Goal: Find specific page/section: Find specific page/section

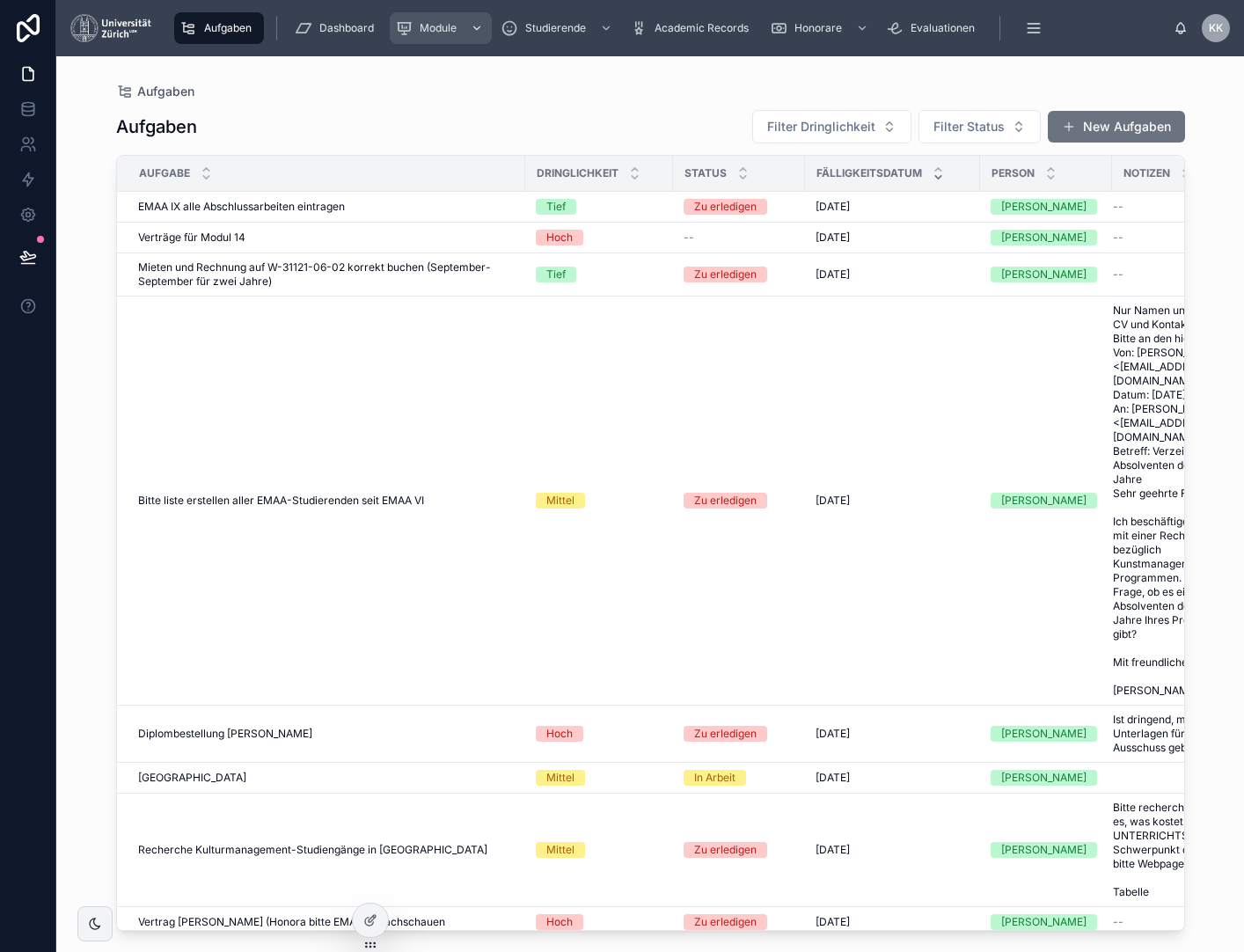
click at [474, 24] on icon "scrollable content" at bounding box center [477, 28] width 12 height 12
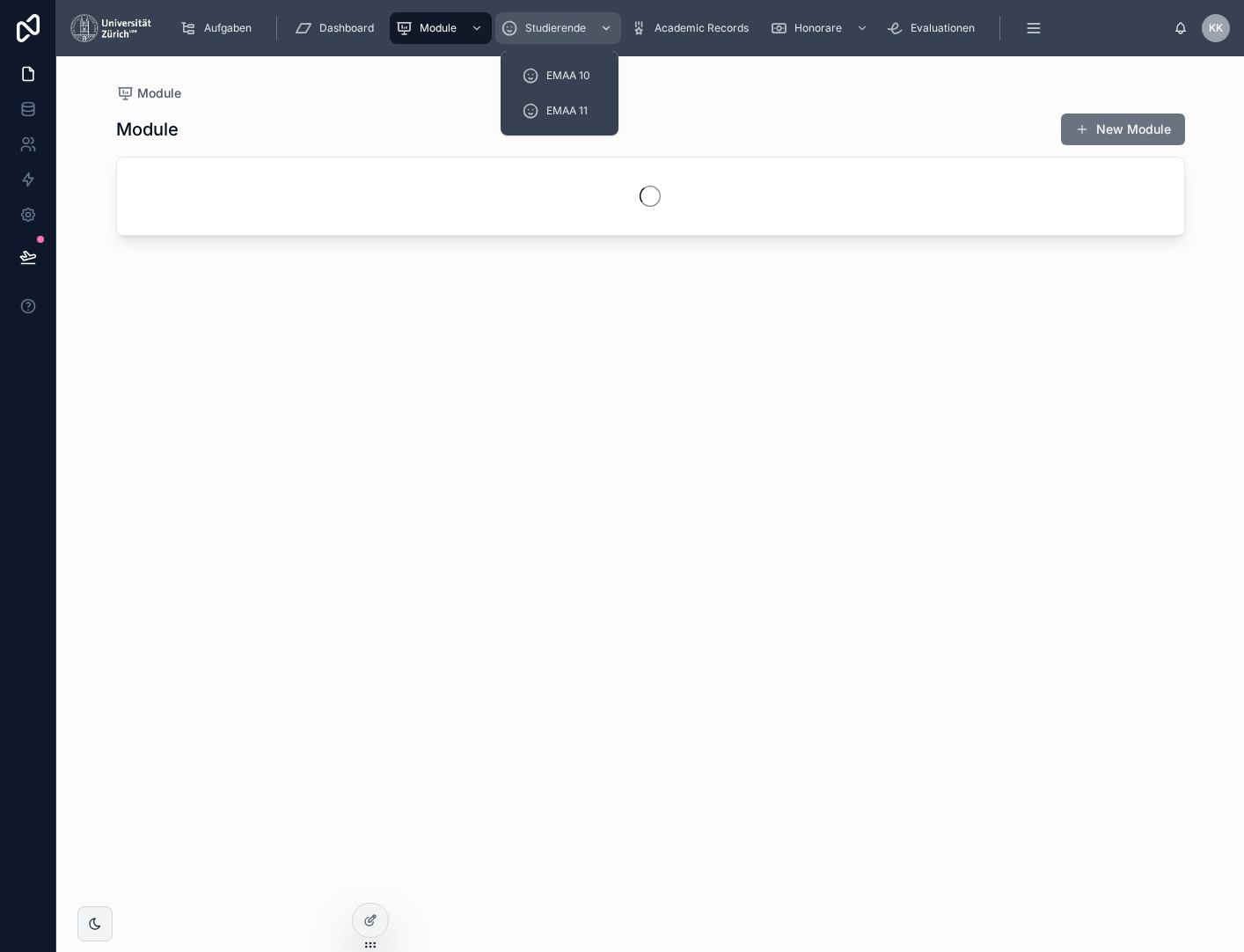
click at [533, 25] on span "Studierende" at bounding box center [555, 28] width 61 height 14
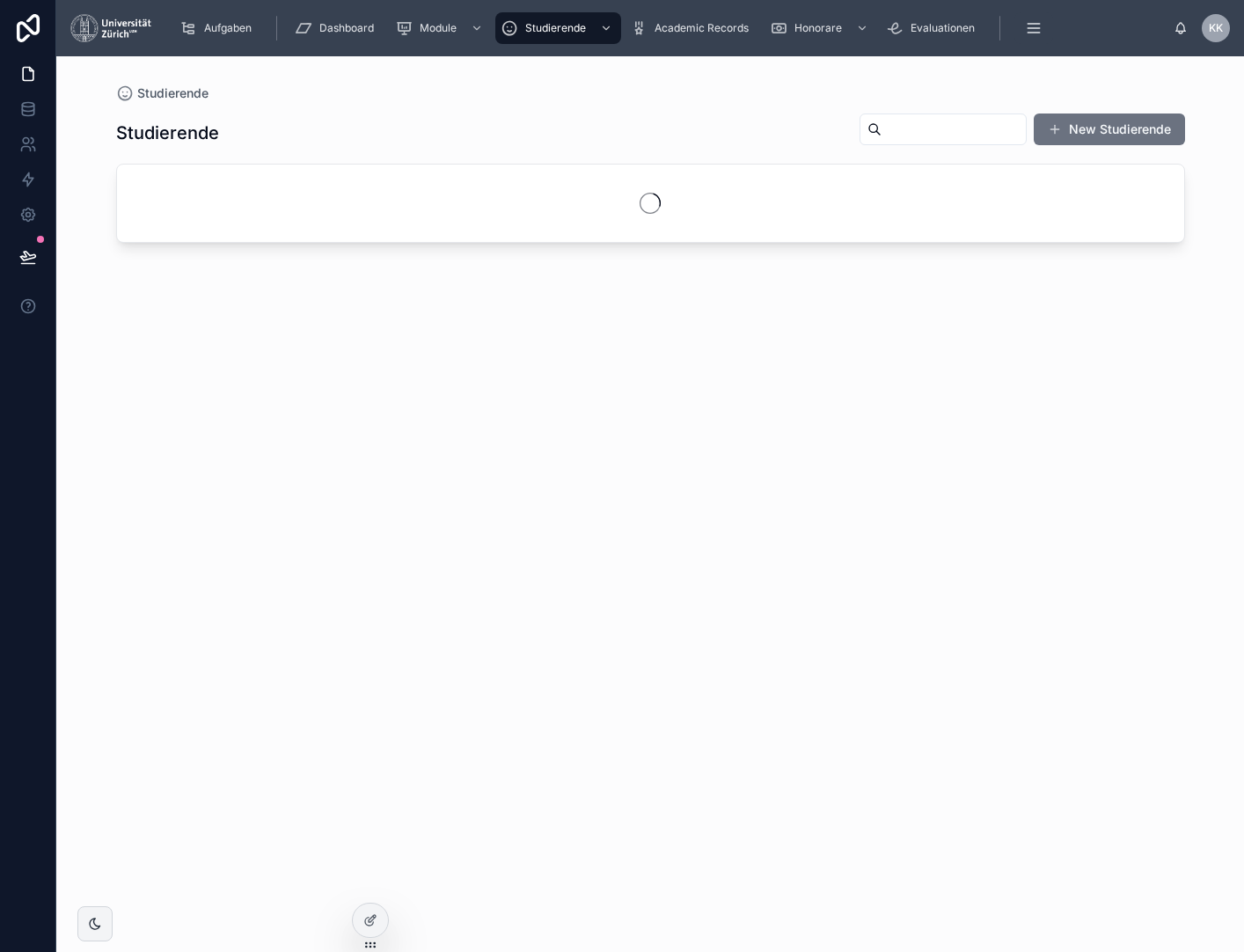
click at [955, 118] on input "text" at bounding box center [954, 129] width 144 height 25
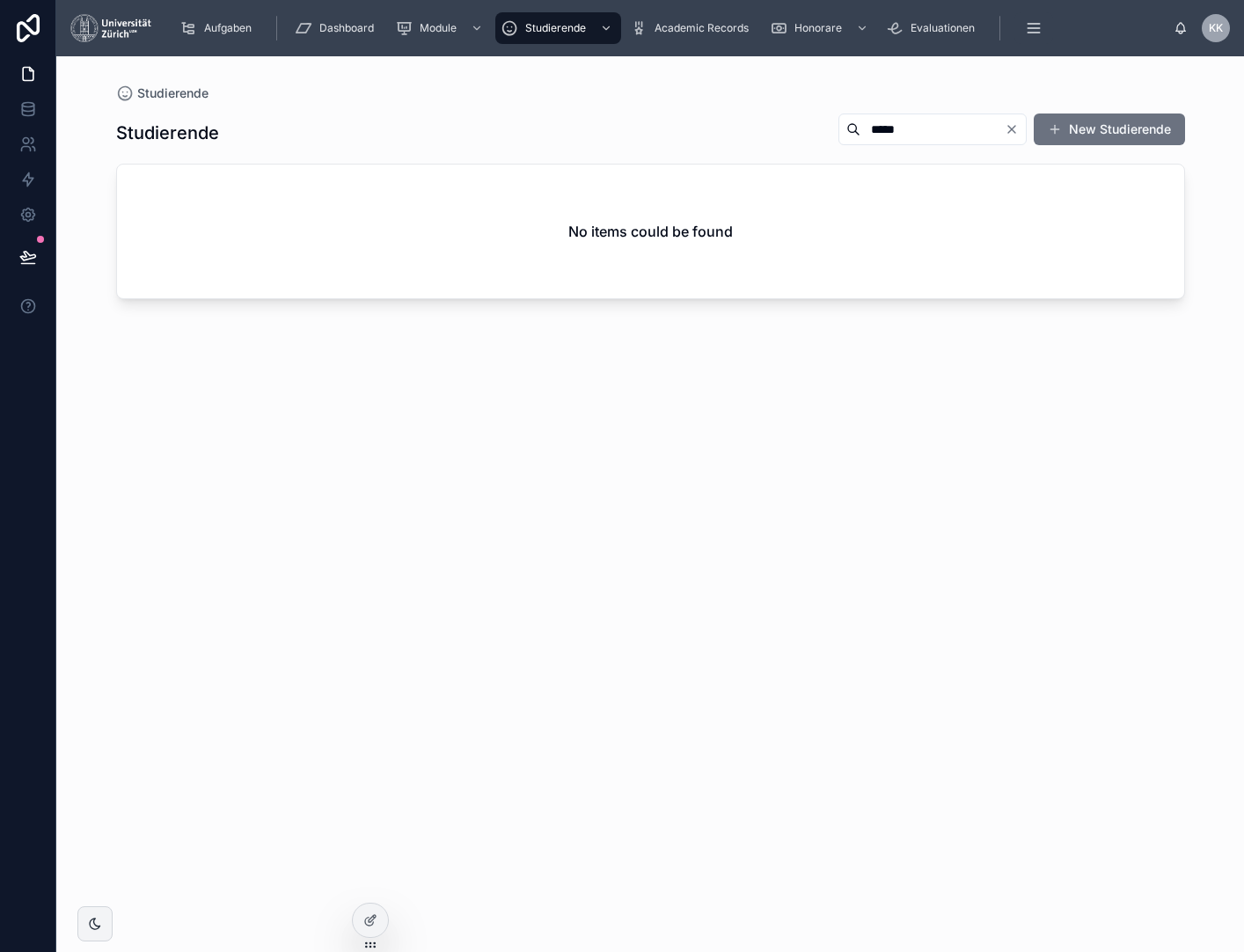
type input "*****"
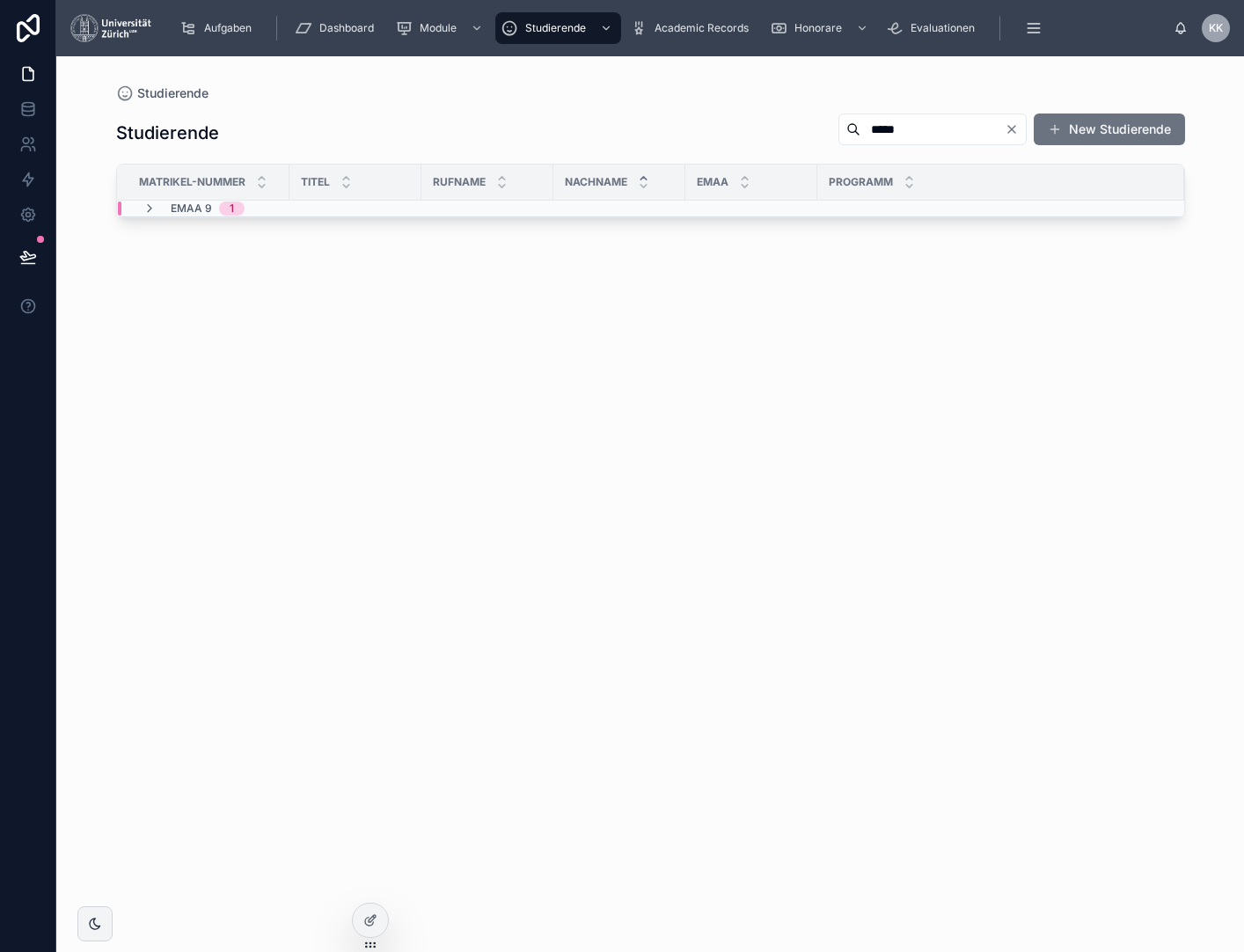
click at [136, 204] on div "EMAA 9 1" at bounding box center [194, 209] width 144 height 14
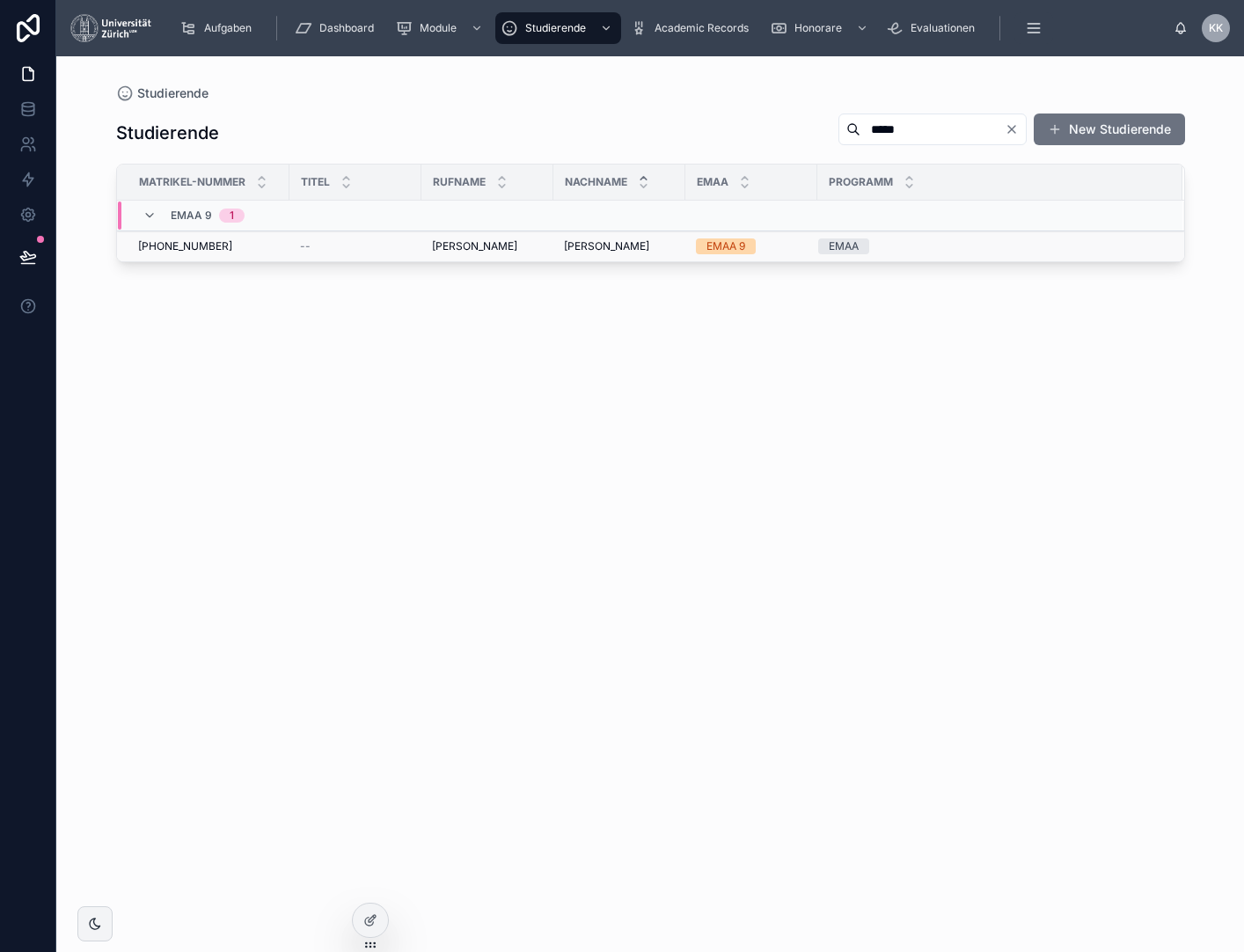
click at [372, 253] on div "--" at bounding box center [356, 247] width 111 height 14
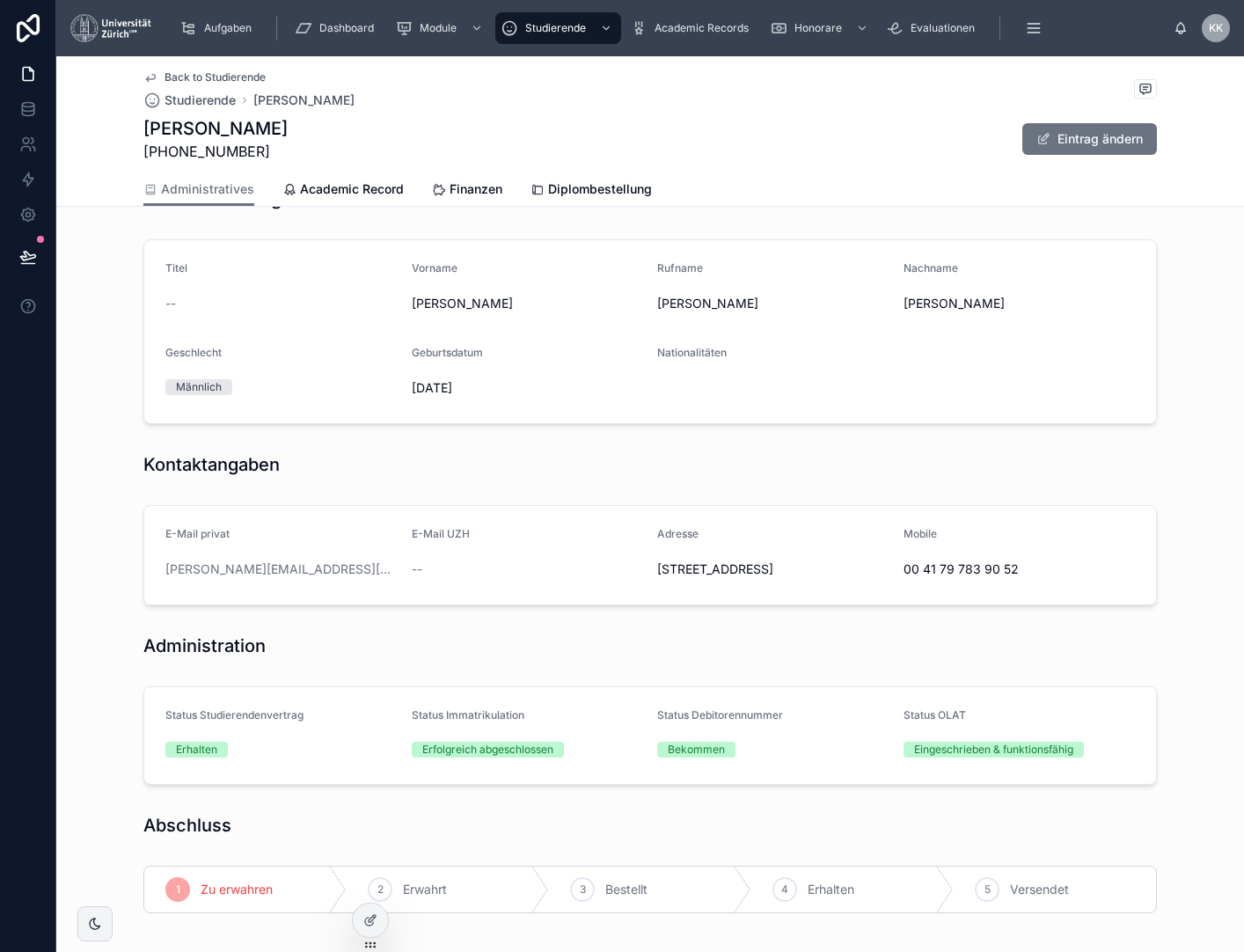
scroll to position [168, 0]
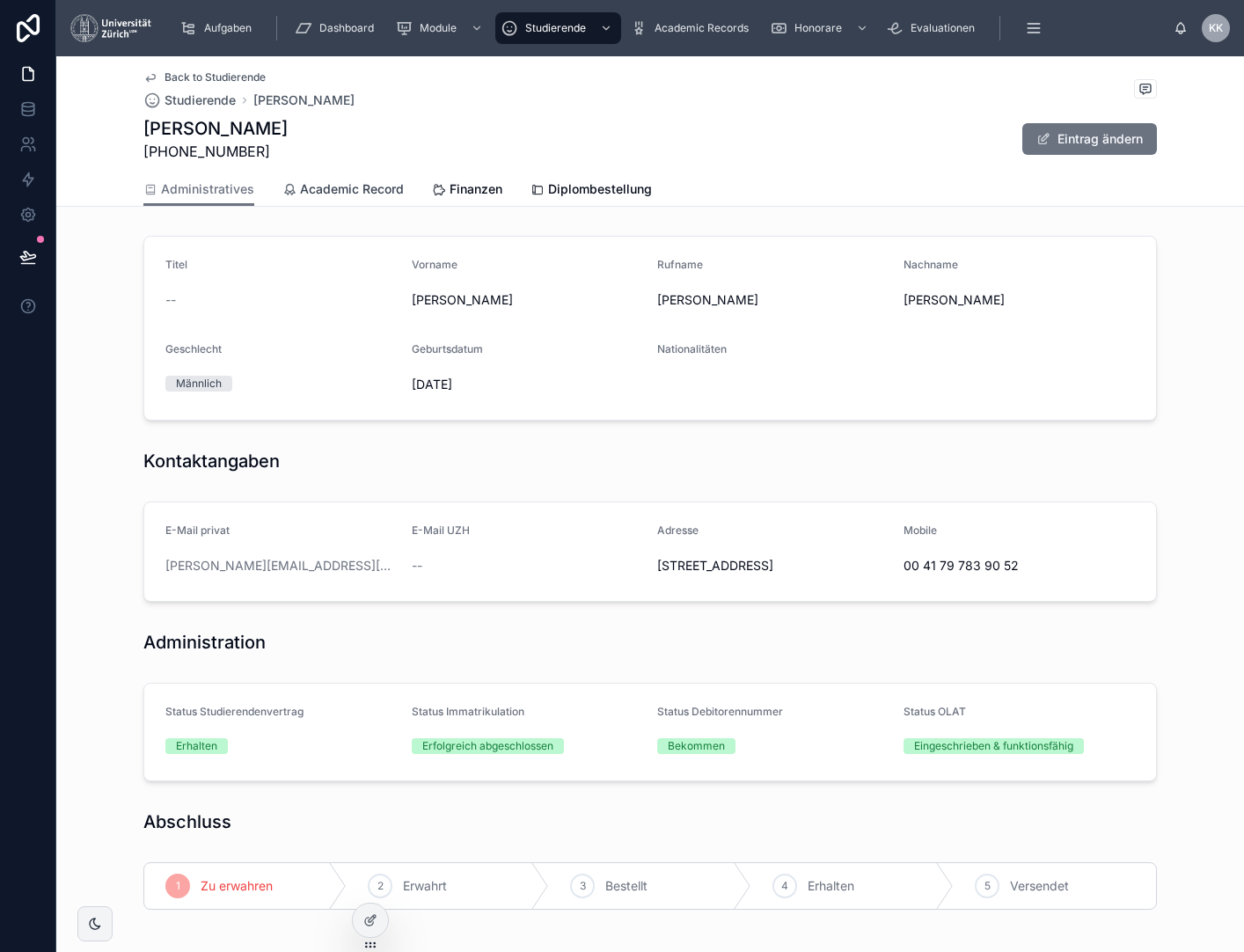
click at [283, 174] on link "Academic Record" at bounding box center [344, 191] width 122 height 35
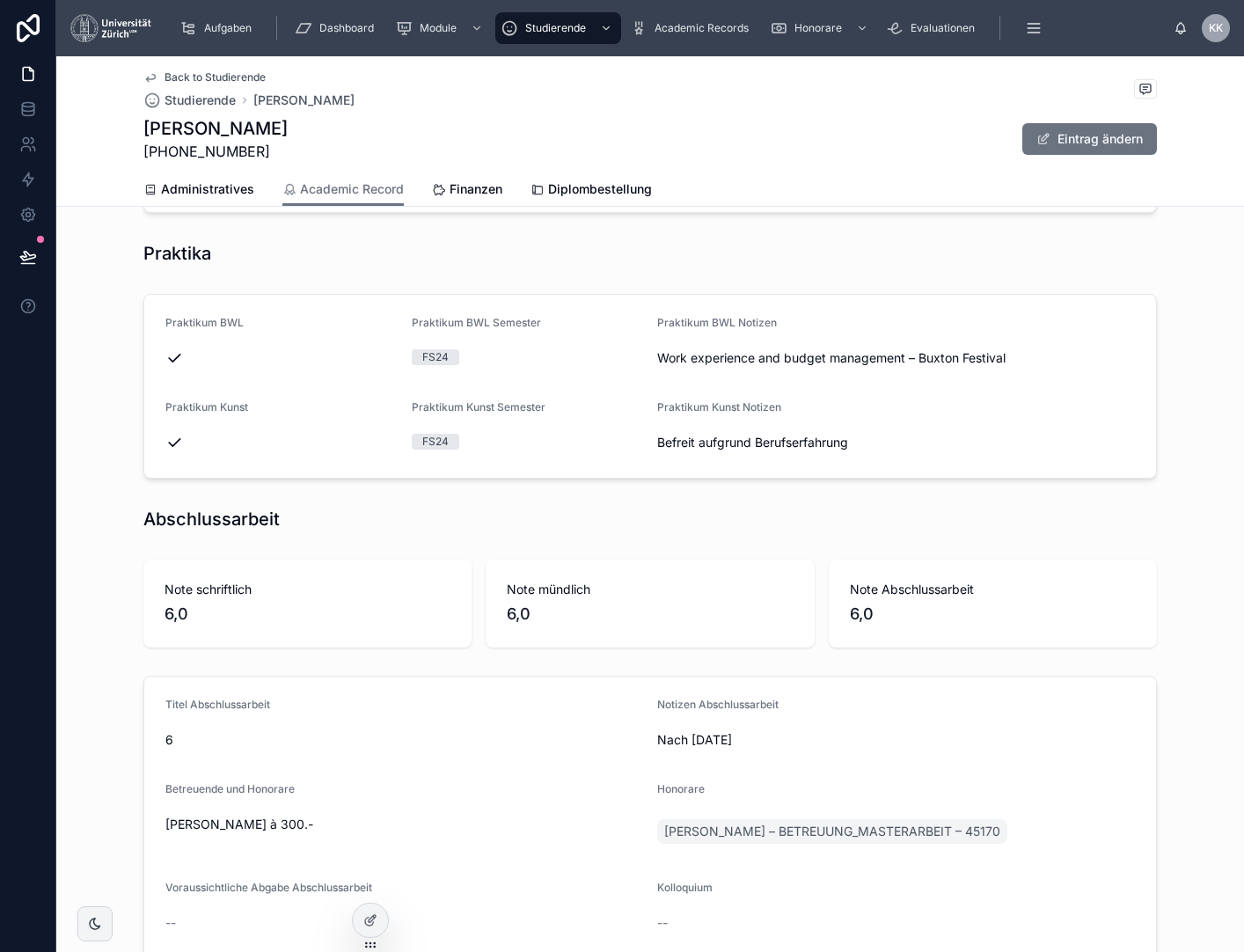
scroll to position [544, 0]
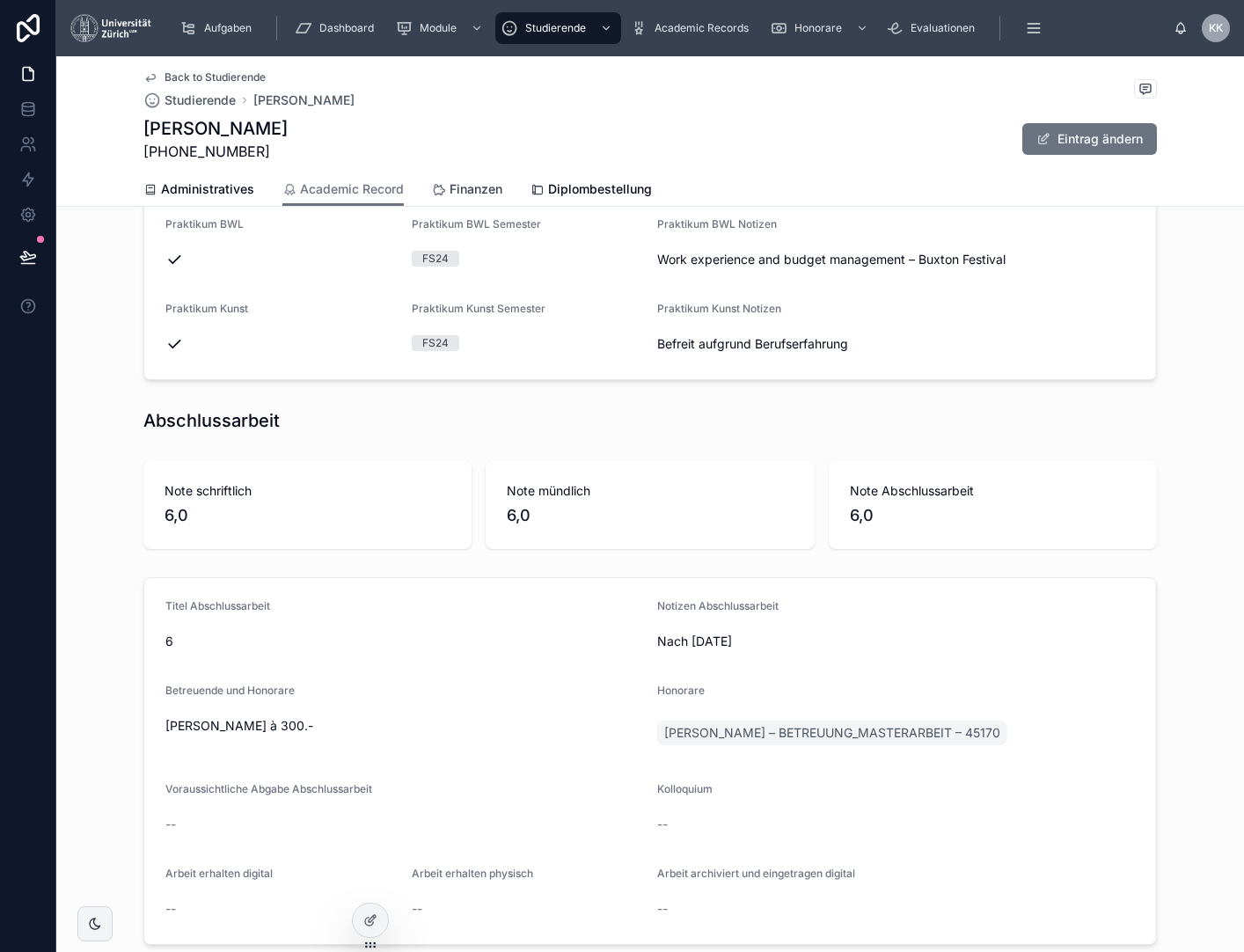
click at [478, 182] on span "Finanzen" at bounding box center [476, 189] width 53 height 18
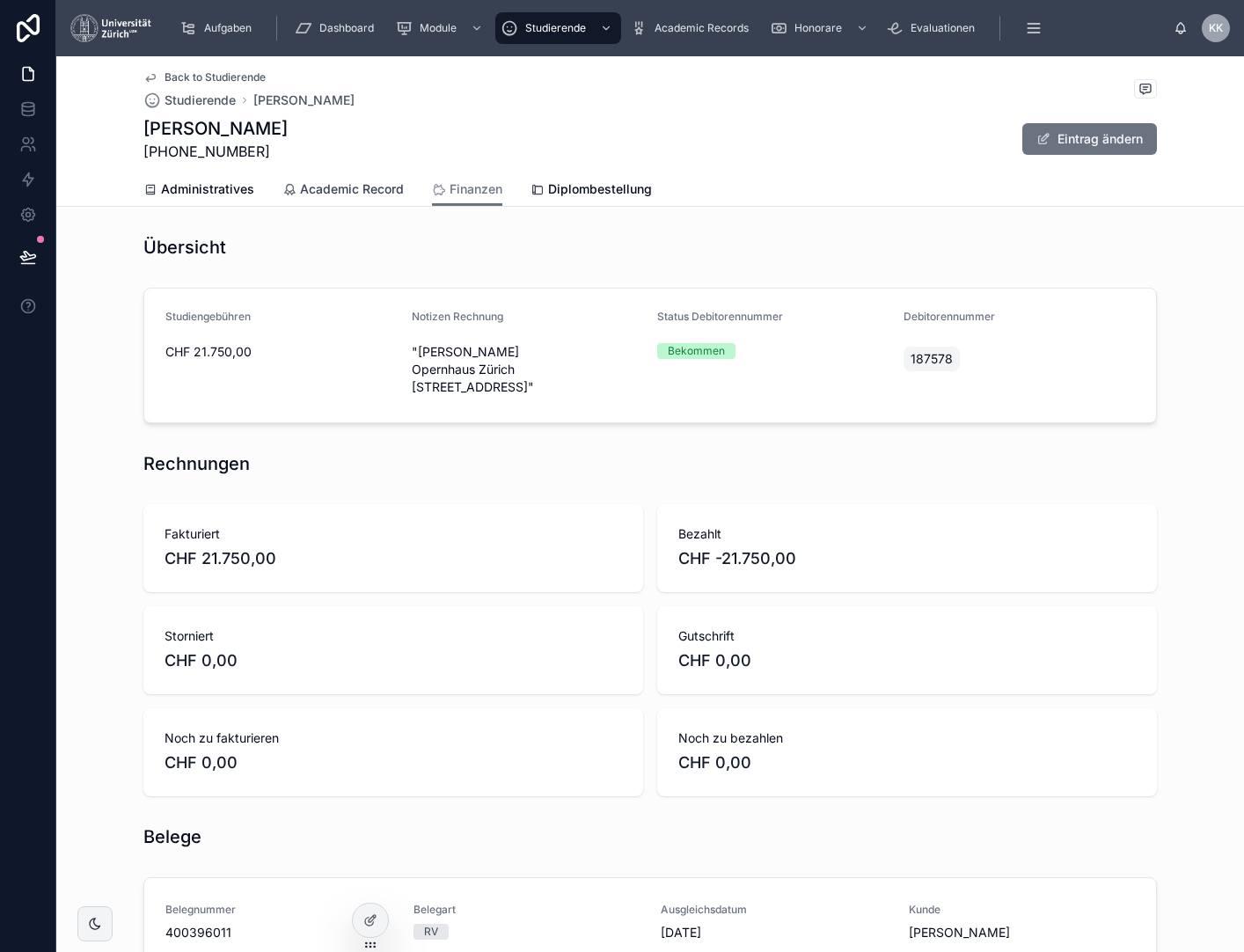
drag, startPoint x: 315, startPoint y: 185, endPoint x: 324, endPoint y: 187, distance: 9.2
click at [315, 185] on span "Academic Record" at bounding box center [352, 189] width 104 height 18
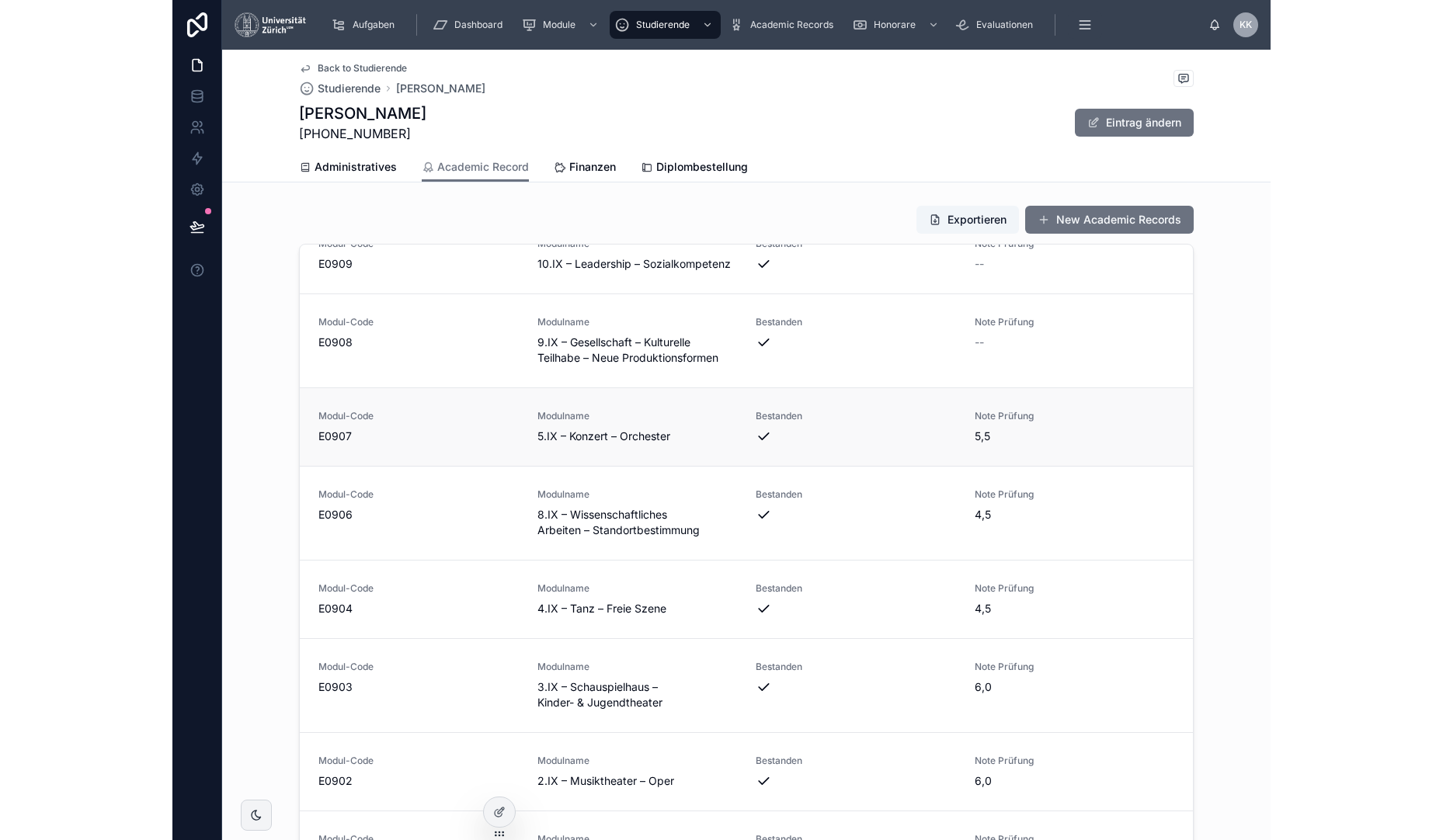
scroll to position [1649, 0]
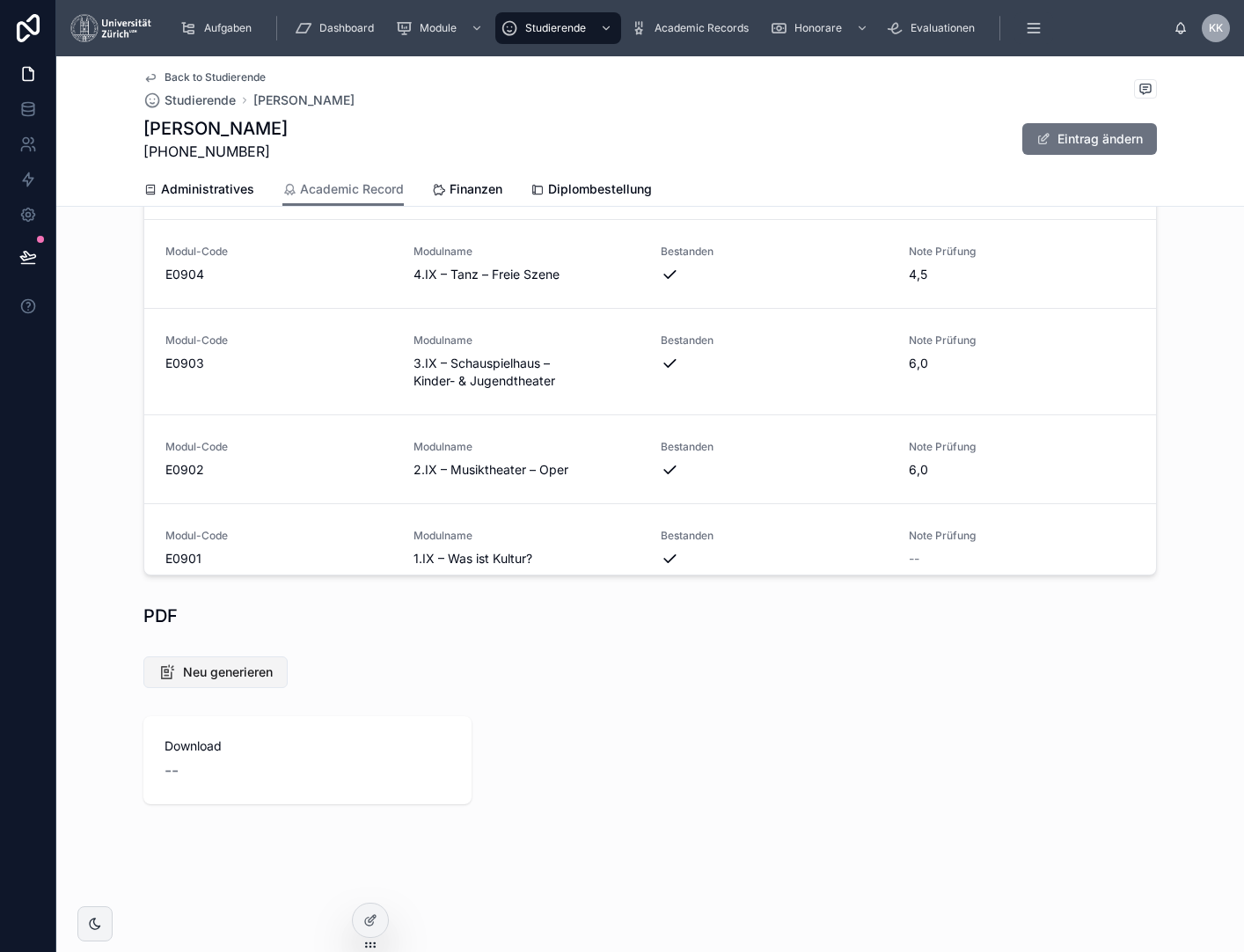
click at [220, 670] on span "Neu generieren" at bounding box center [228, 672] width 90 height 18
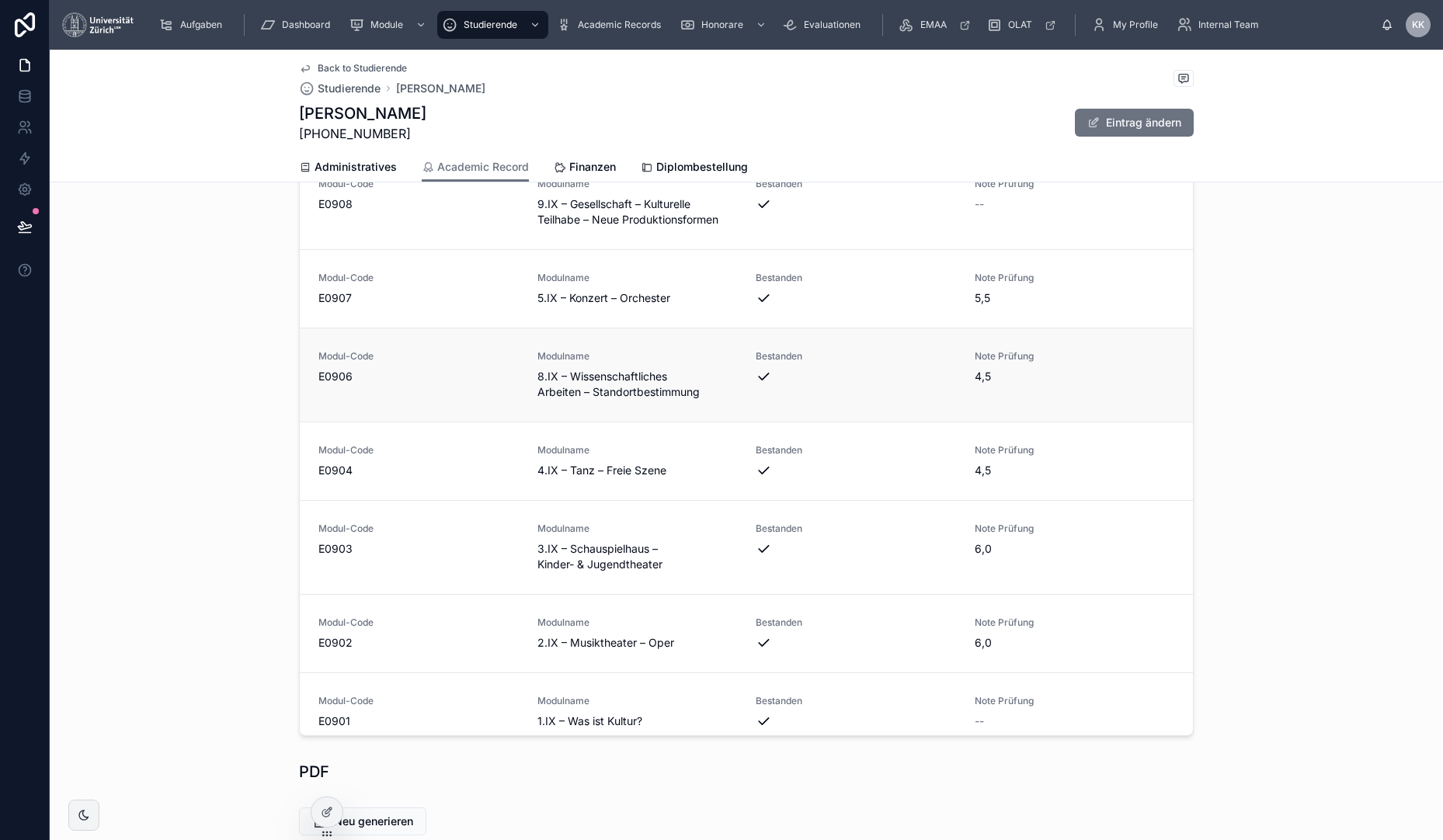
scroll to position [1859, 0]
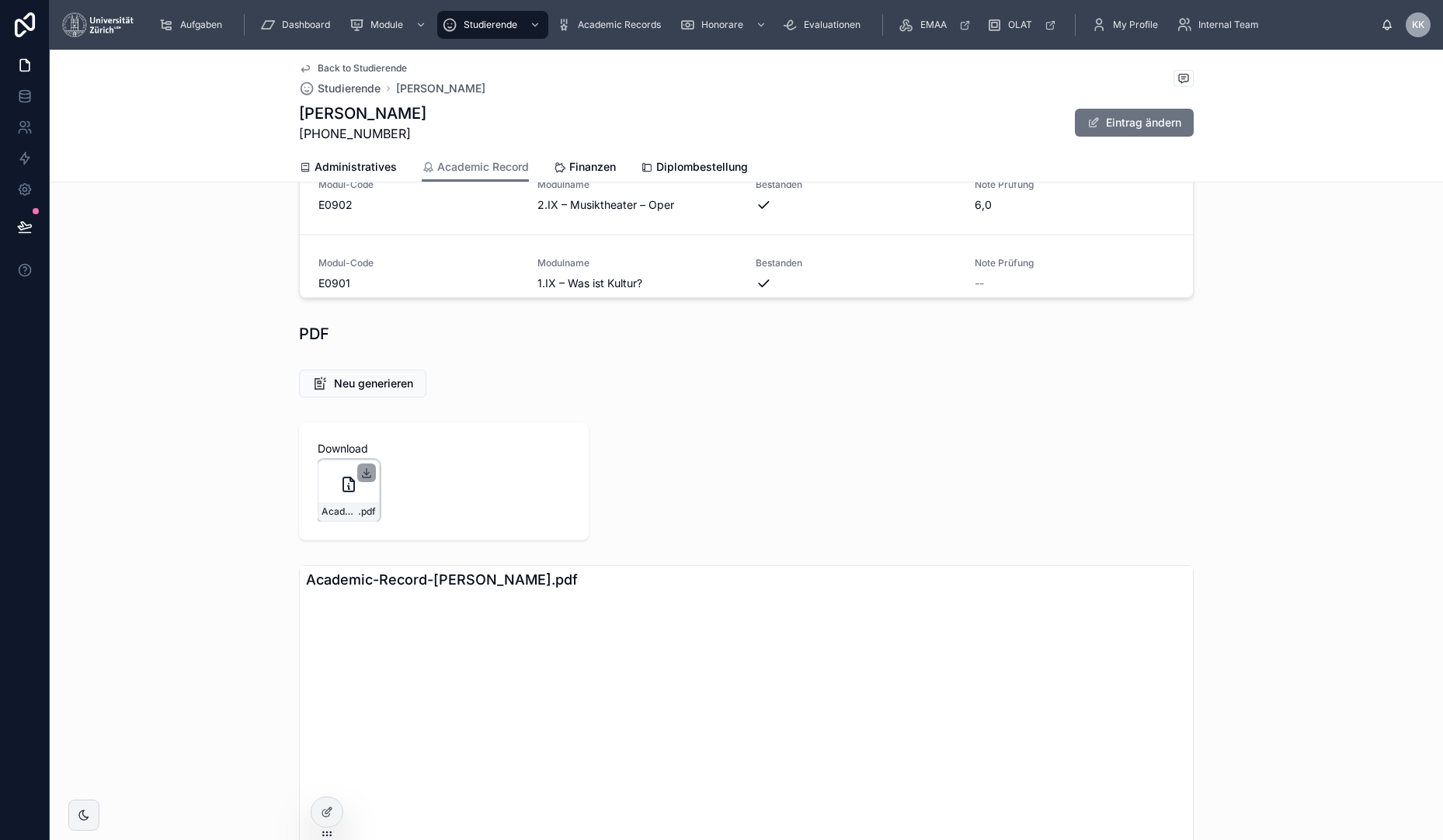
click at [365, 470] on icon at bounding box center [366, 472] width 12 height 12
